Goal: Complete application form

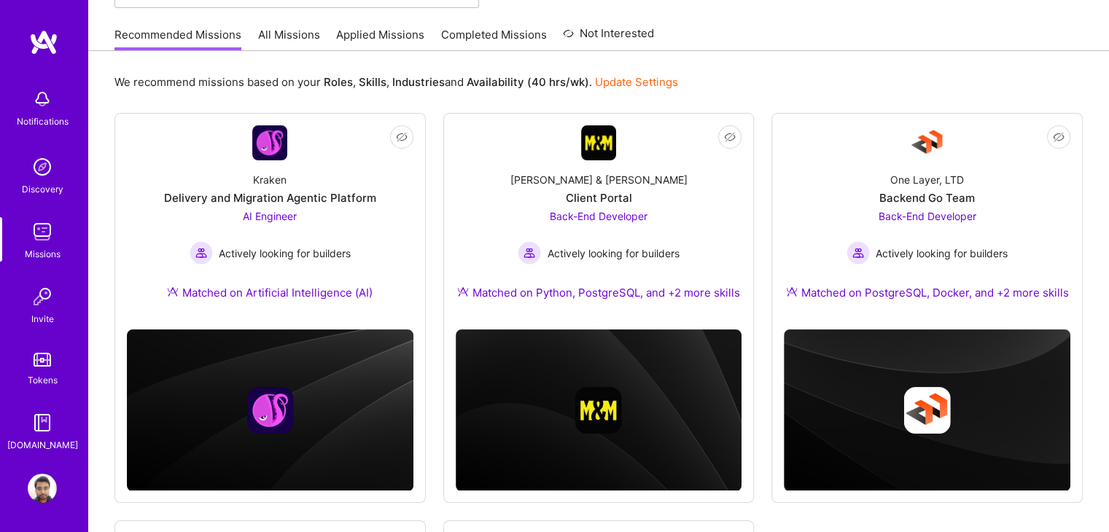
scroll to position [132, 0]
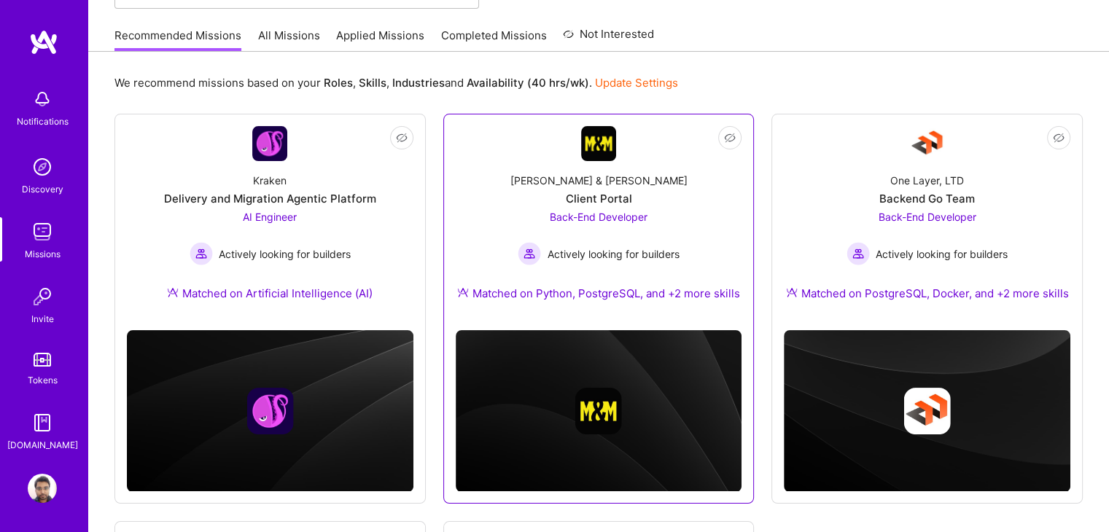
click at [706, 211] on div "[PERSON_NAME] & [PERSON_NAME] Client Portal Back-End Developer Actively looking…" at bounding box center [599, 239] width 287 height 157
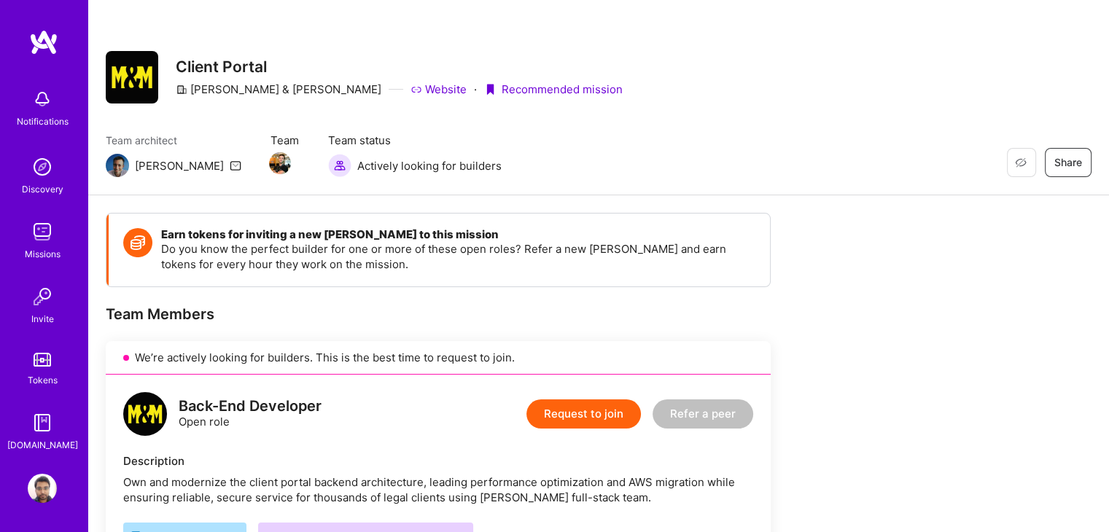
click at [589, 404] on button "Request to join" at bounding box center [583, 414] width 114 height 29
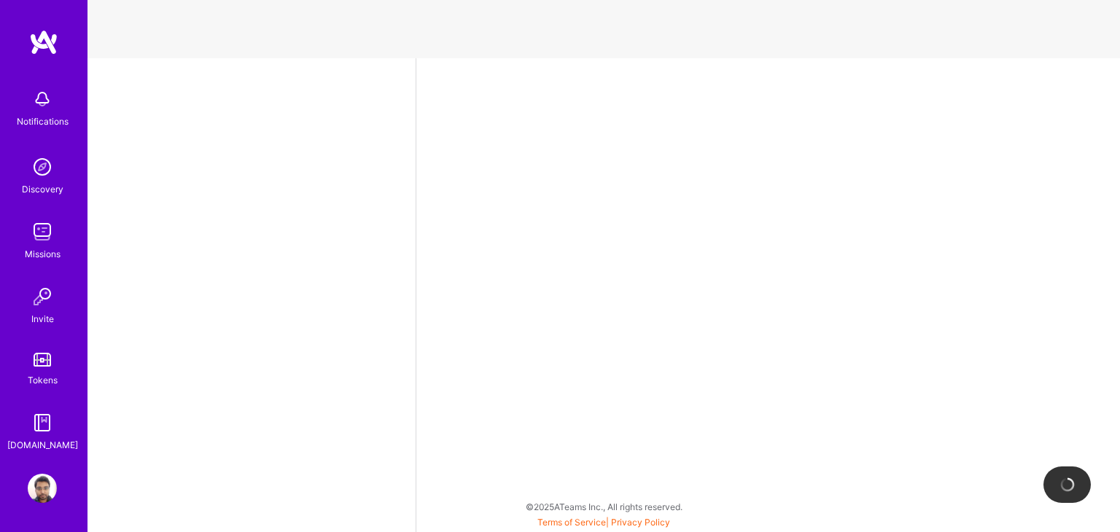
select select "IN"
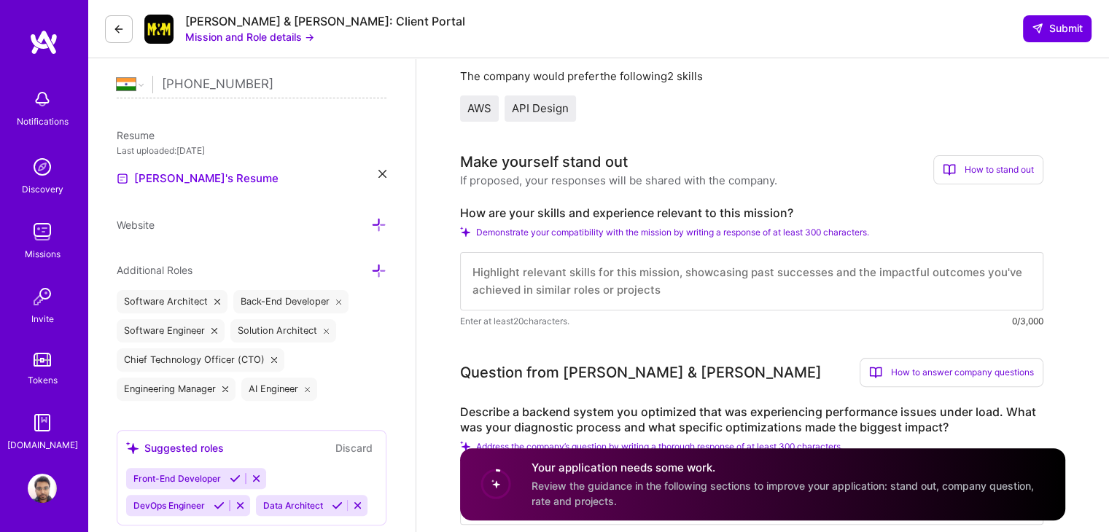
scroll to position [335, 0]
click at [204, 178] on link "[PERSON_NAME]'s Resume" at bounding box center [198, 177] width 162 height 17
click at [381, 171] on icon at bounding box center [382, 173] width 8 height 8
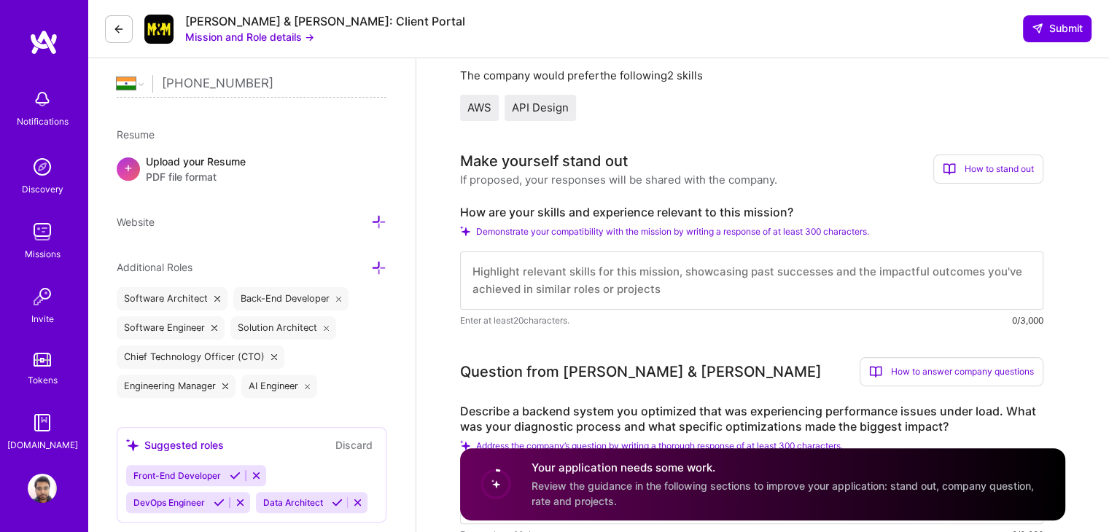
click at [206, 177] on span "PDF file format" at bounding box center [196, 176] width 100 height 15
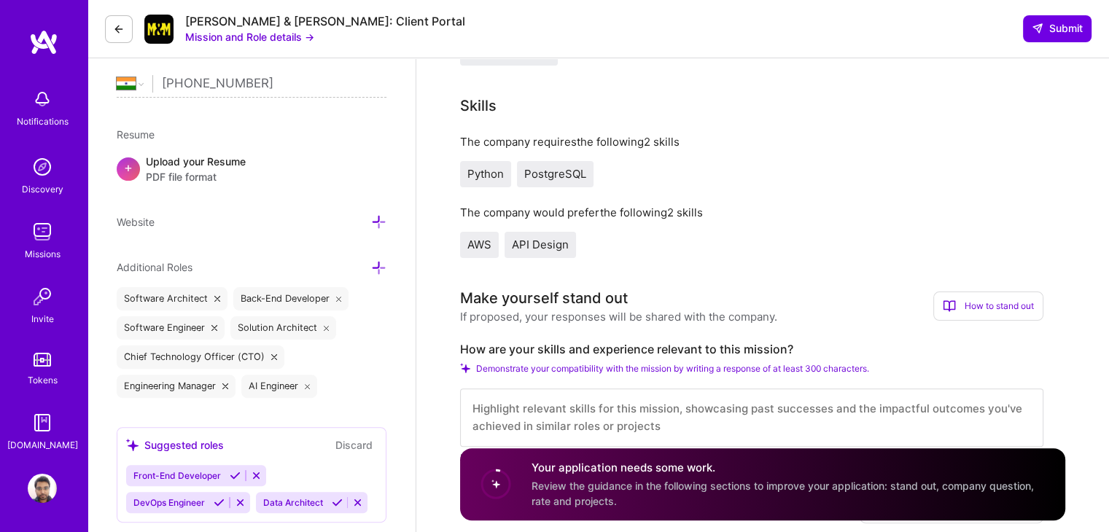
click at [238, 169] on span "PDF file format" at bounding box center [196, 176] width 100 height 15
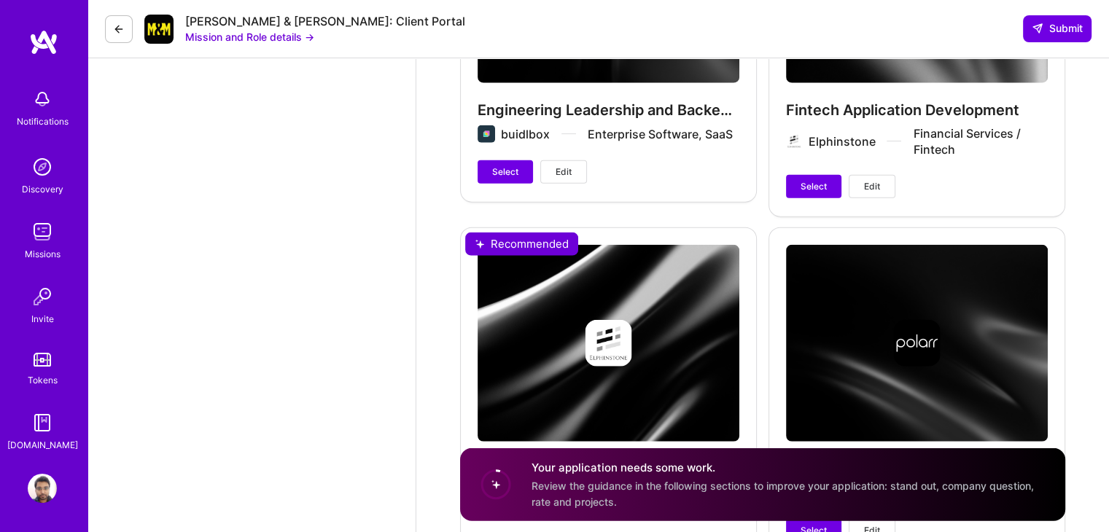
scroll to position [3571, 0]
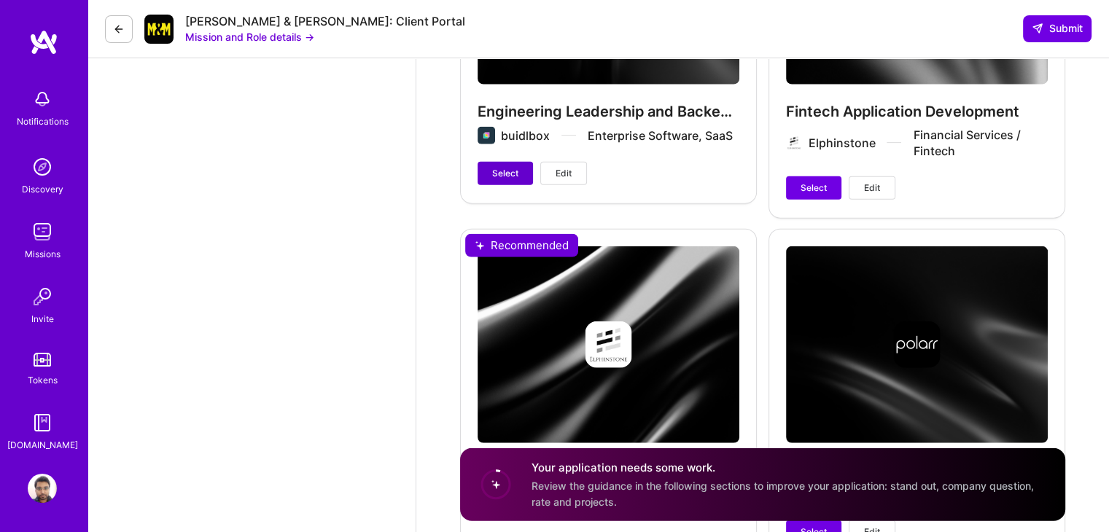
click at [492, 167] on span "Select" at bounding box center [505, 173] width 26 height 13
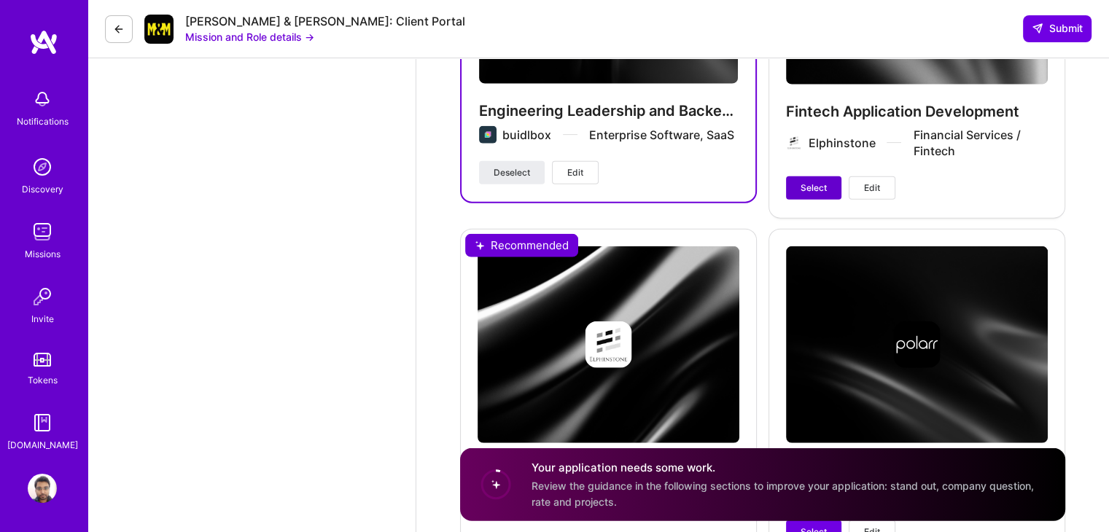
click at [806, 182] on span "Select" at bounding box center [814, 188] width 26 height 13
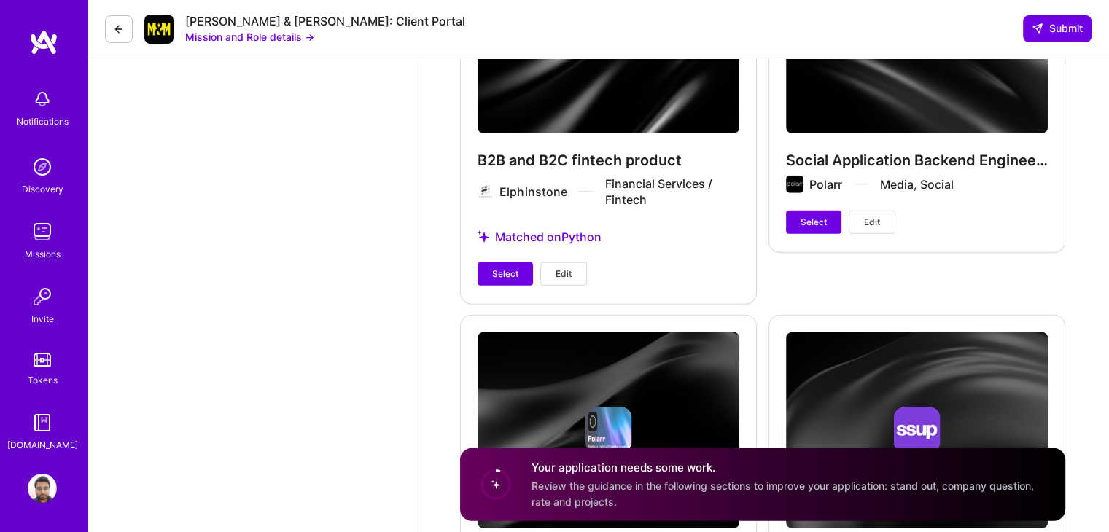
scroll to position [3884, 0]
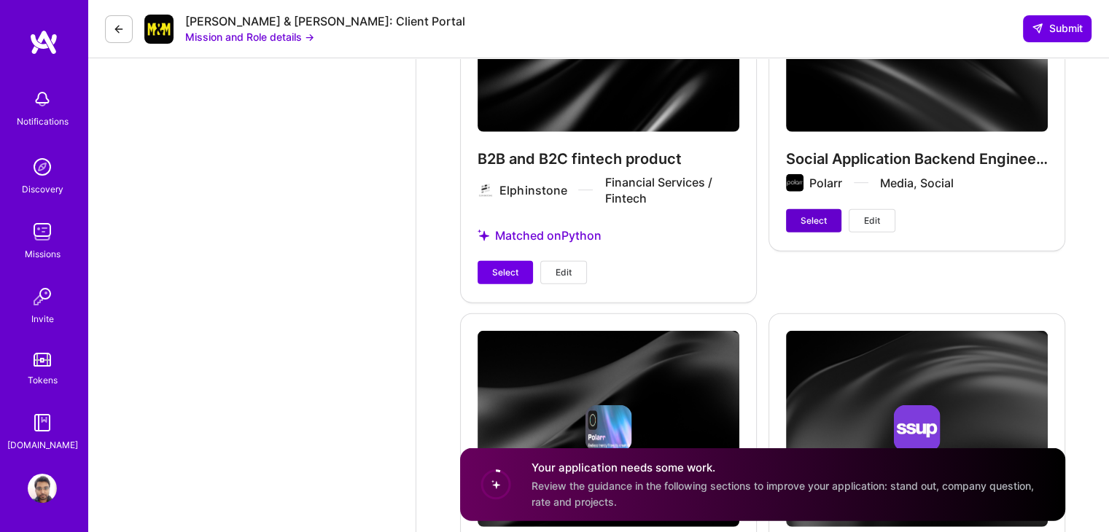
click at [801, 214] on span "Select" at bounding box center [814, 220] width 26 height 13
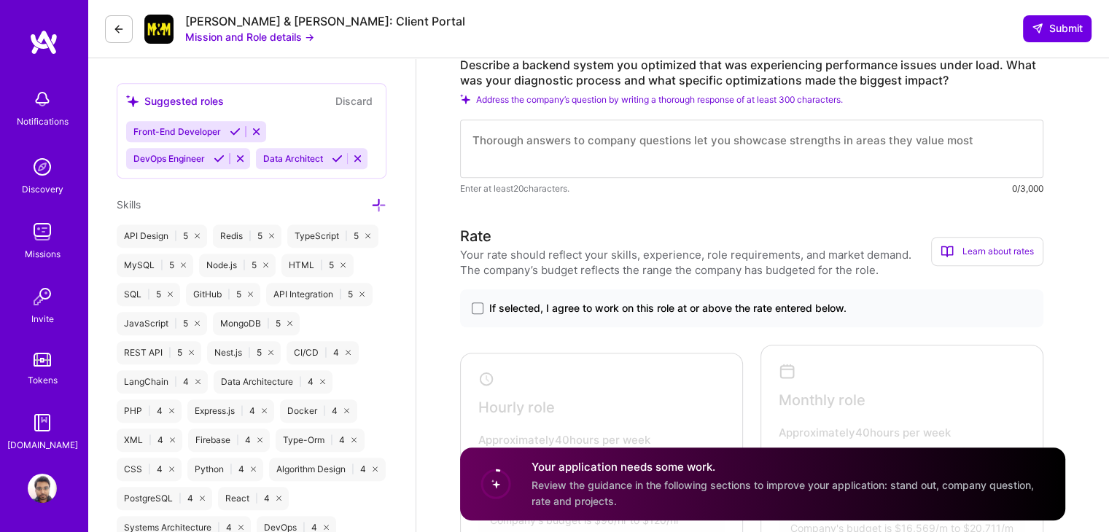
scroll to position [682, 0]
click at [535, 314] on span "If selected, I agree to work on this role at or above the rate entered below." at bounding box center [667, 307] width 357 height 15
click at [0, 0] on input "If selected, I agree to work on this role at or above the rate entered below." at bounding box center [0, 0] width 0 height 0
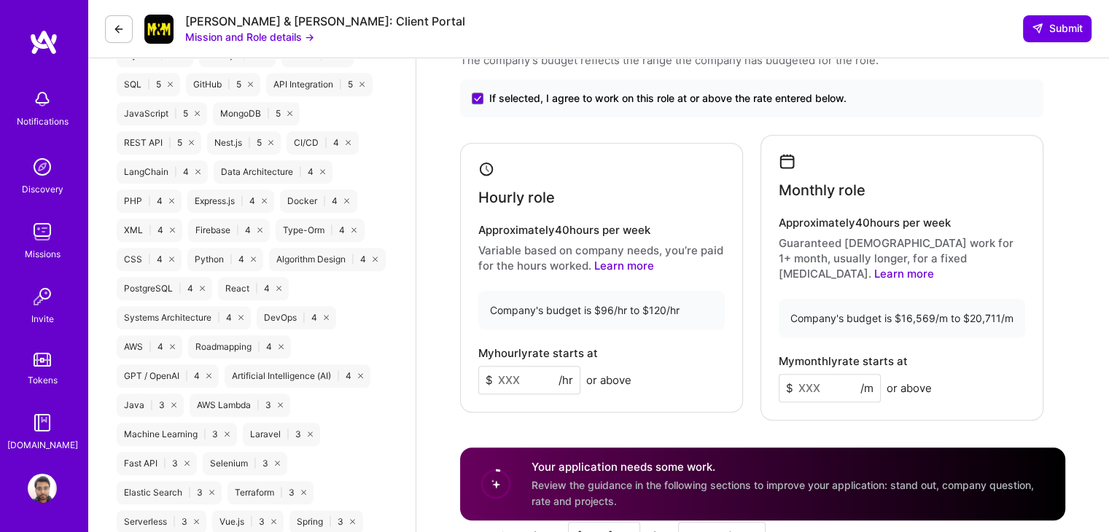
scroll to position [897, 0]
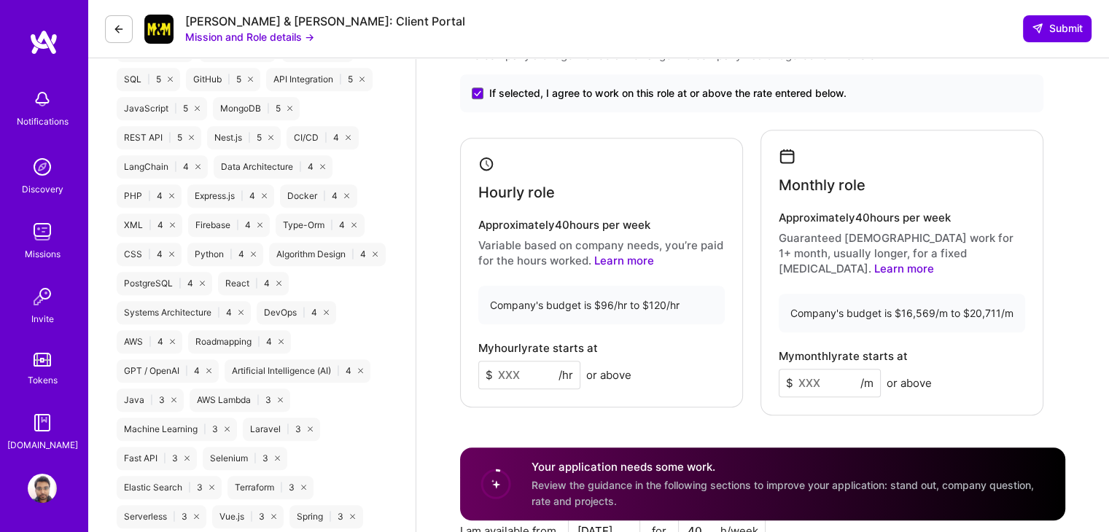
click at [537, 362] on input at bounding box center [529, 375] width 102 height 28
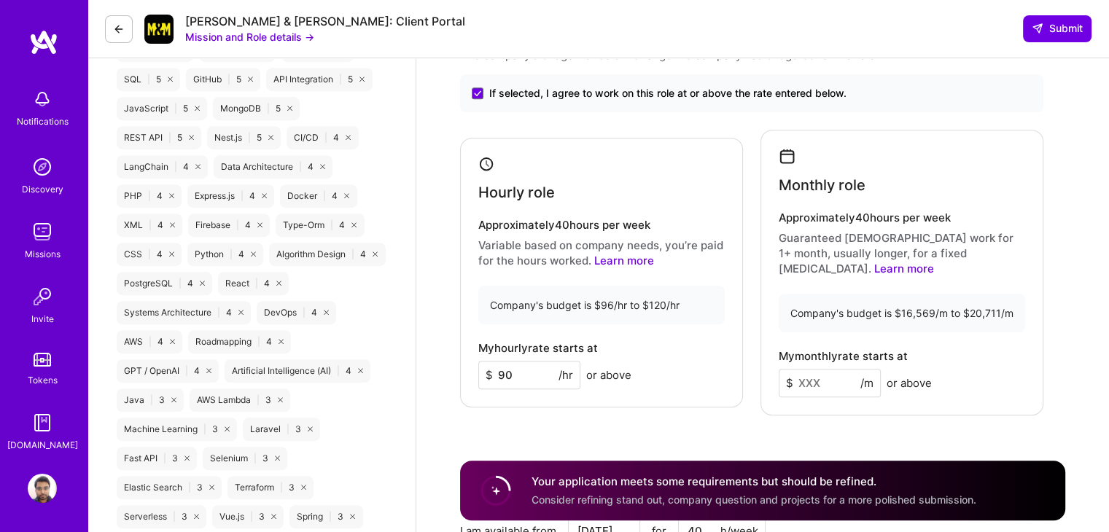
type input "90"
click at [820, 371] on input at bounding box center [830, 383] width 102 height 28
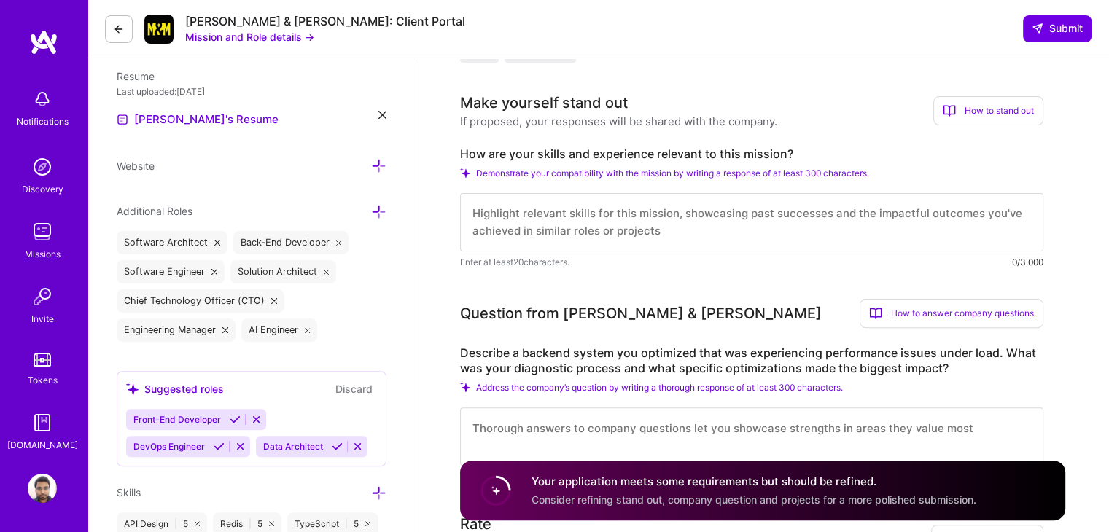
scroll to position [395, 0]
type input "12000"
